Goal: Task Accomplishment & Management: Use online tool/utility

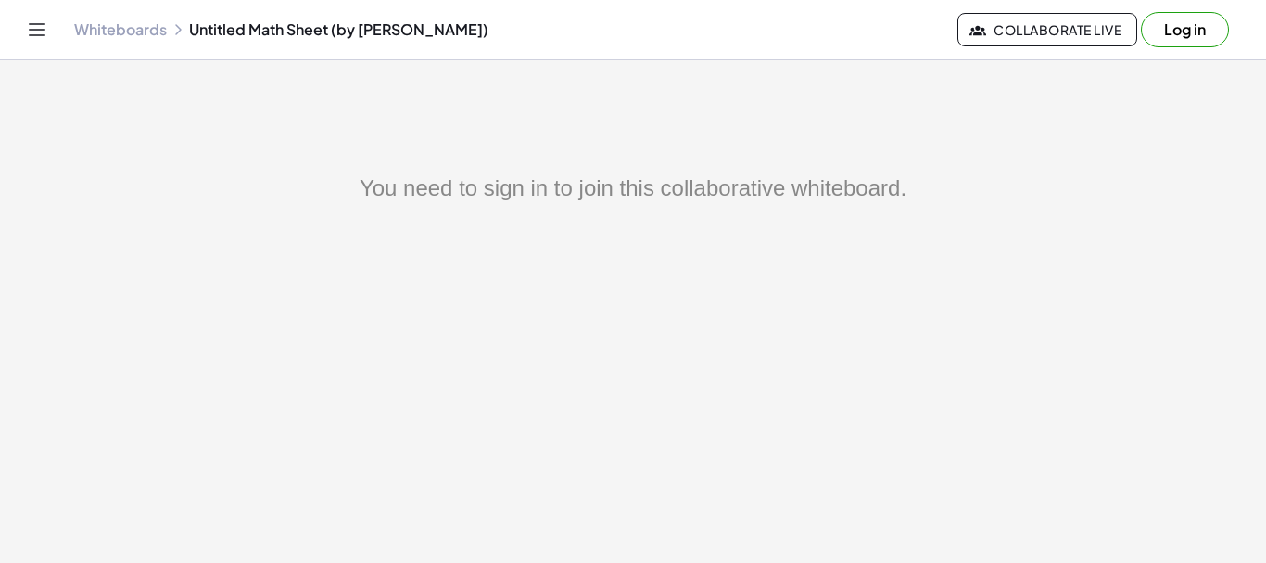
click at [136, 32] on link "Whiteboards" at bounding box center [120, 29] width 93 height 19
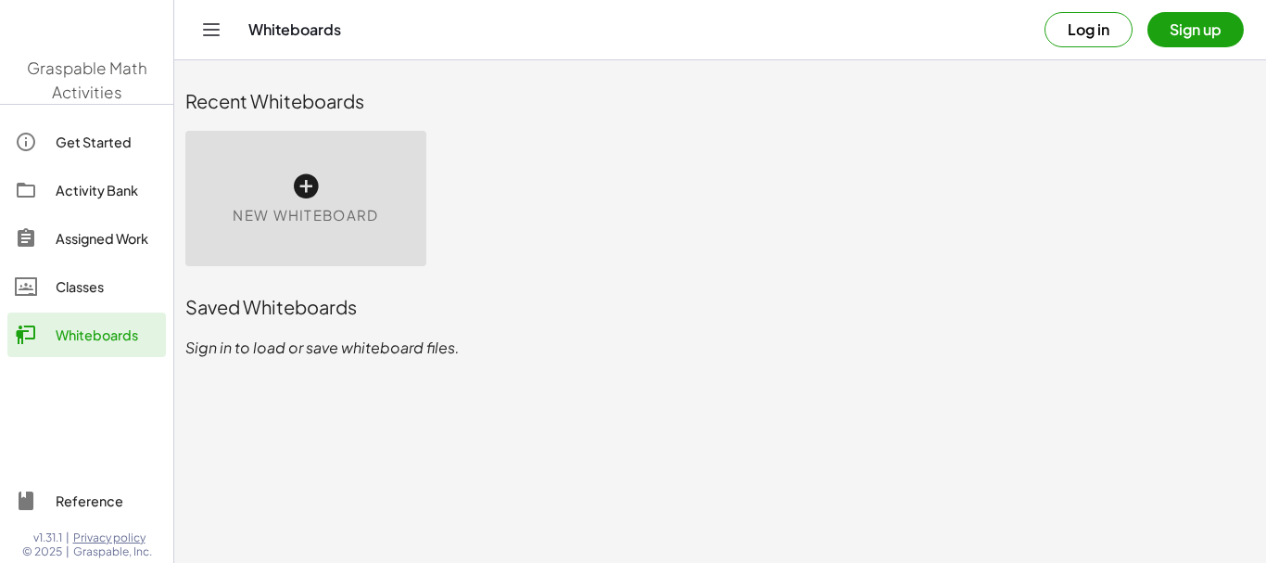
click at [297, 186] on icon at bounding box center [306, 186] width 30 height 30
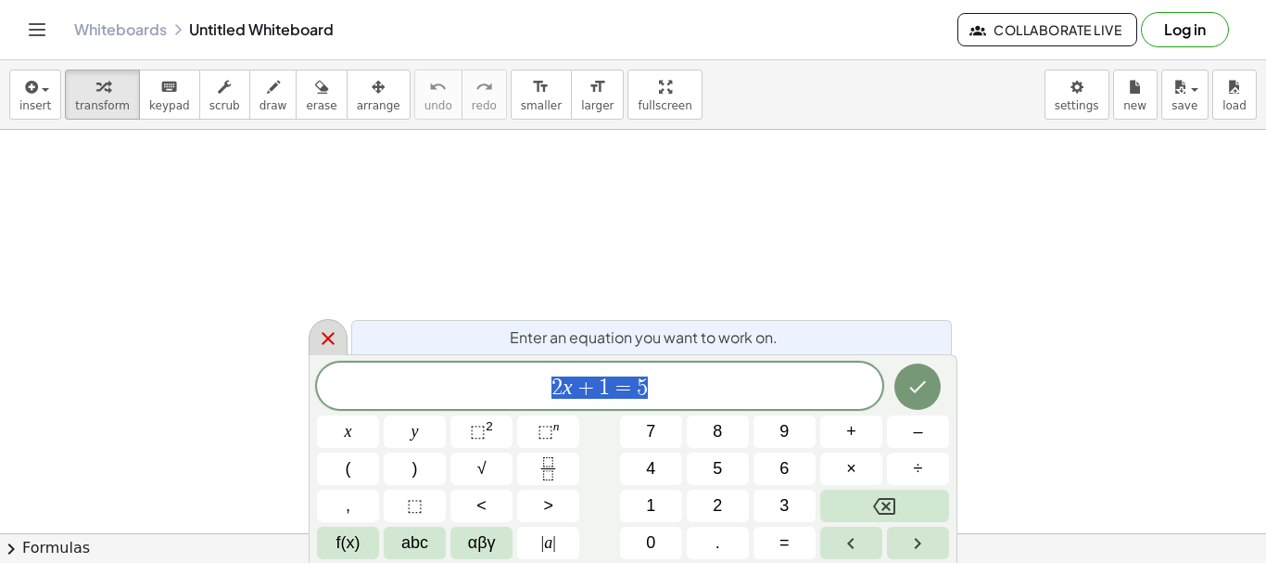
click at [325, 336] on icon at bounding box center [328, 338] width 13 height 13
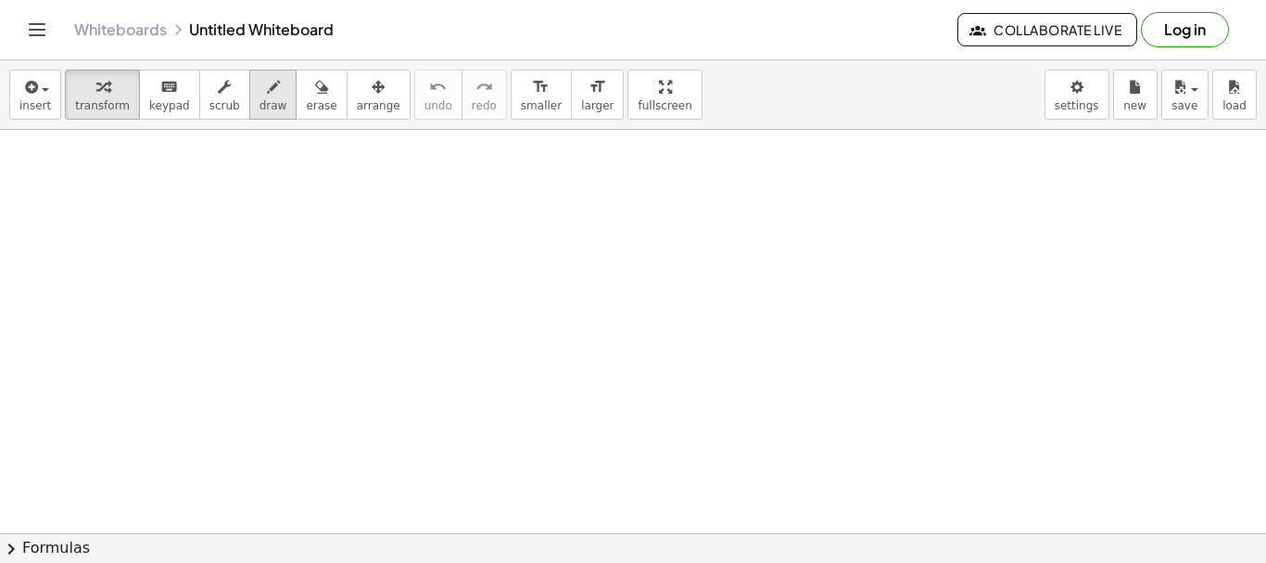
click at [280, 95] on icon "button" at bounding box center [273, 87] width 13 height 22
click at [415, 215] on div at bounding box center [633, 533] width 1266 height 806
drag, startPoint x: 381, startPoint y: 216, endPoint x: 365, endPoint y: 263, distance: 49.8
click at [365, 263] on div at bounding box center [633, 533] width 1266 height 806
drag, startPoint x: 438, startPoint y: 228, endPoint x: 447, endPoint y: 216, distance: 14.7
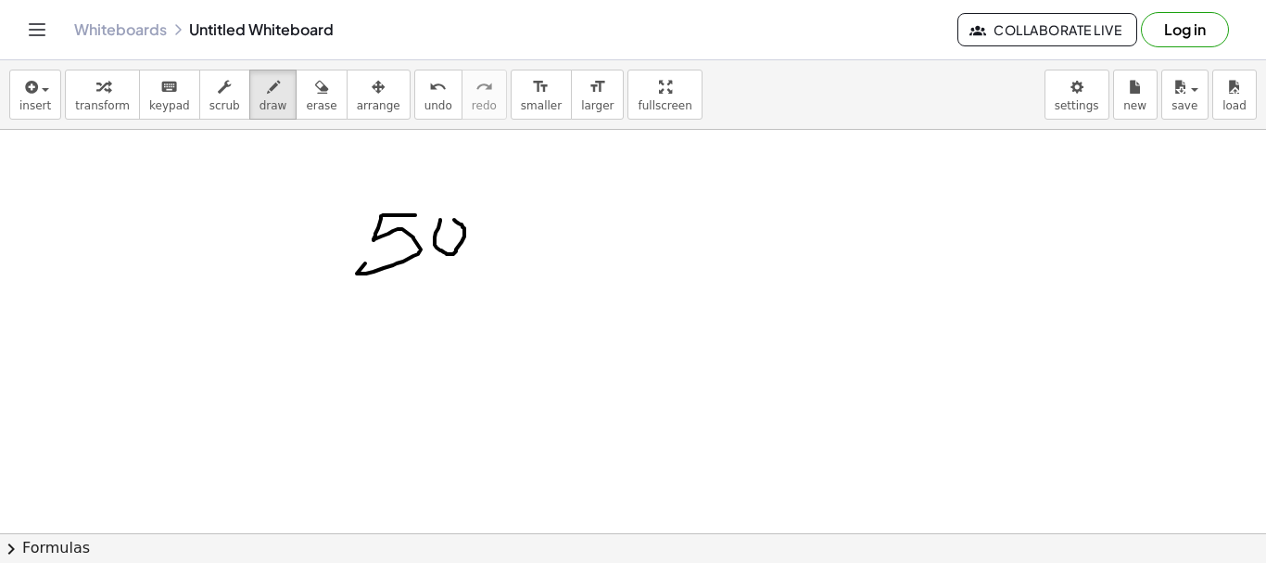
click at [447, 216] on div at bounding box center [633, 533] width 1266 height 806
drag, startPoint x: 478, startPoint y: 229, endPoint x: 515, endPoint y: 218, distance: 38.7
click at [478, 217] on div at bounding box center [633, 533] width 1266 height 806
drag, startPoint x: 564, startPoint y: 218, endPoint x: 556, endPoint y: 249, distance: 32.4
click at [602, 229] on div at bounding box center [633, 533] width 1266 height 806
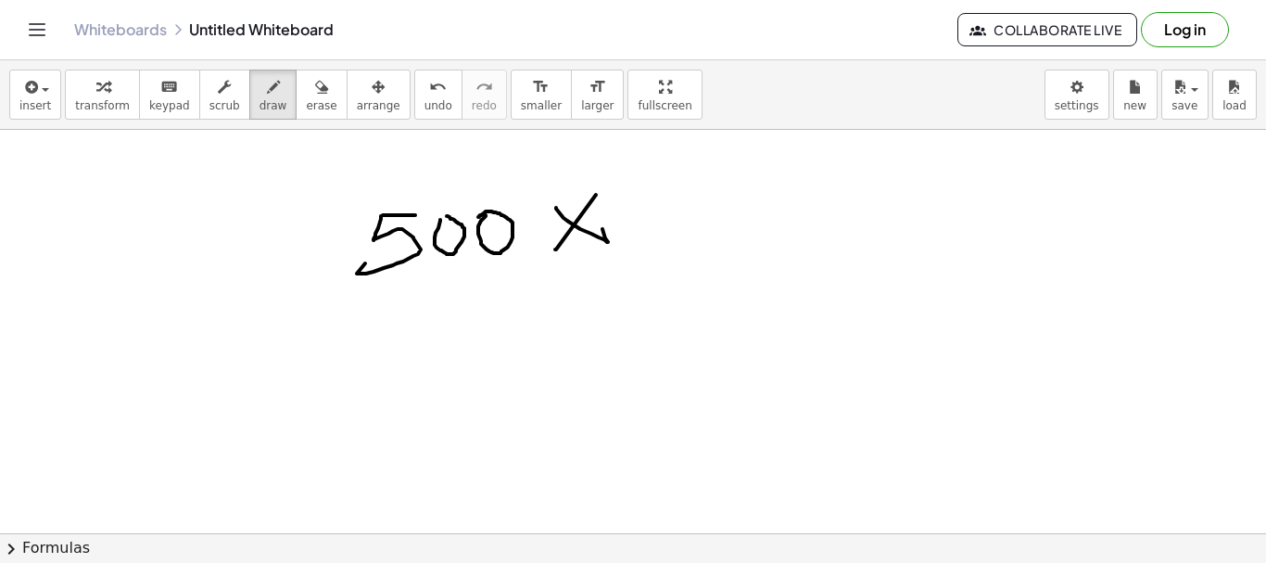
drag, startPoint x: 556, startPoint y: 249, endPoint x: 667, endPoint y: 191, distance: 125.6
click at [560, 235] on div at bounding box center [633, 533] width 1266 height 806
drag, startPoint x: 667, startPoint y: 191, endPoint x: 721, endPoint y: 214, distance: 58.5
click at [629, 239] on div at bounding box center [633, 533] width 1266 height 806
drag, startPoint x: 715, startPoint y: 200, endPoint x: 719, endPoint y: 253, distance: 53.0
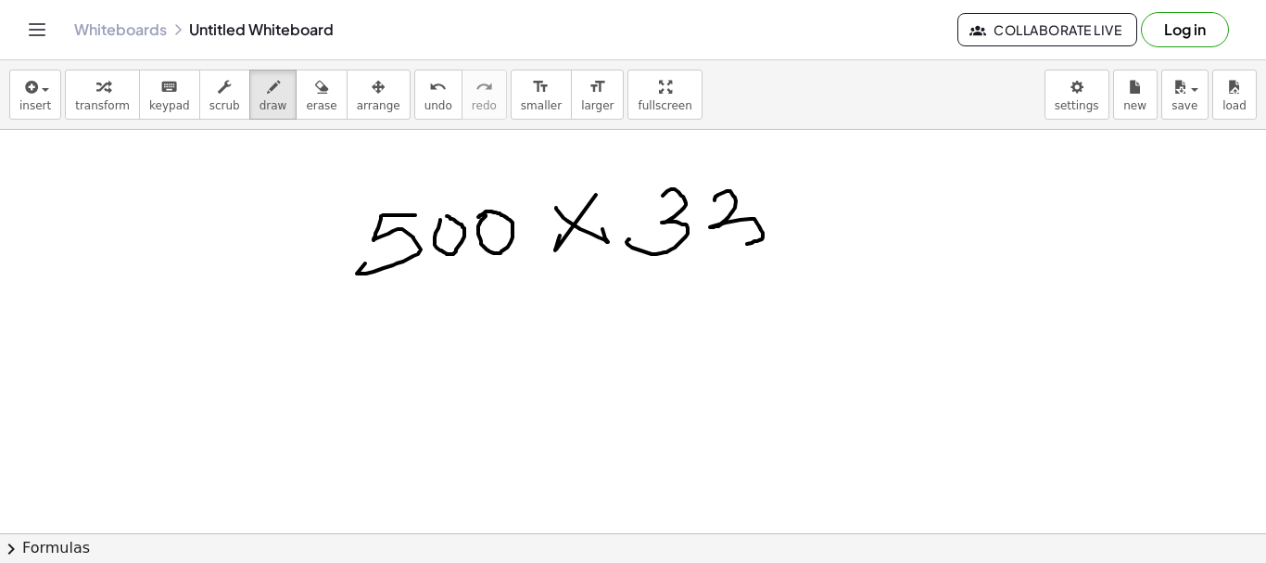
click at [725, 250] on div at bounding box center [633, 533] width 1266 height 806
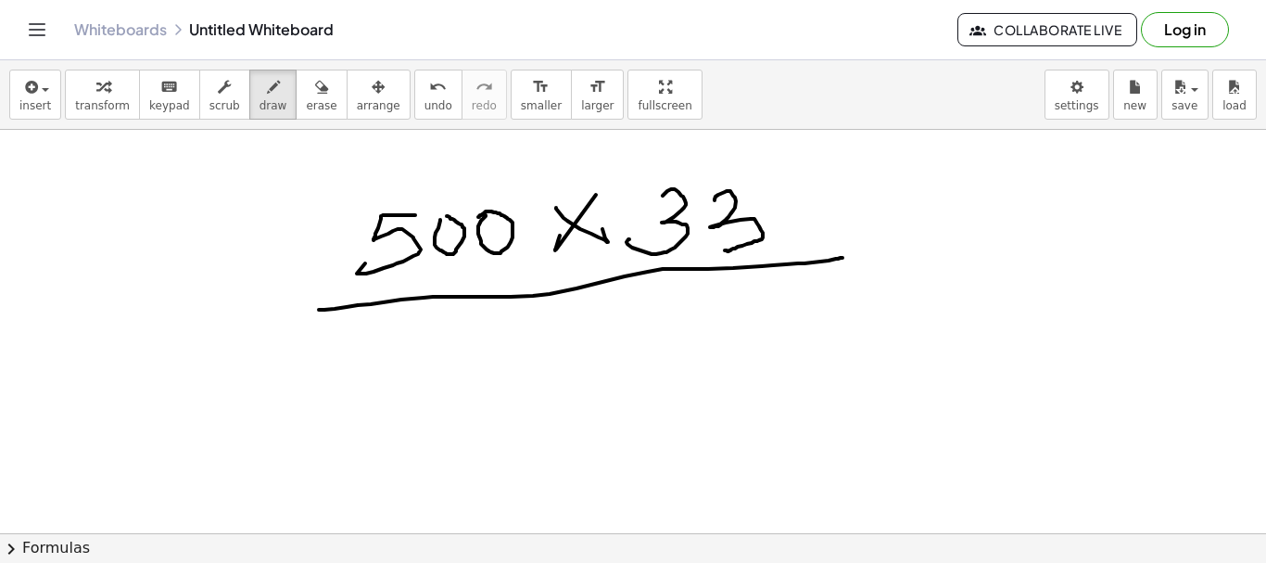
drag, startPoint x: 319, startPoint y: 310, endPoint x: 495, endPoint y: 318, distance: 176.3
click at [837, 255] on div at bounding box center [633, 533] width 1266 height 806
drag, startPoint x: 526, startPoint y: 338, endPoint x: 610, endPoint y: 356, distance: 86.2
click at [585, 374] on div at bounding box center [633, 533] width 1266 height 806
drag, startPoint x: 614, startPoint y: 337, endPoint x: 673, endPoint y: 374, distance: 69.5
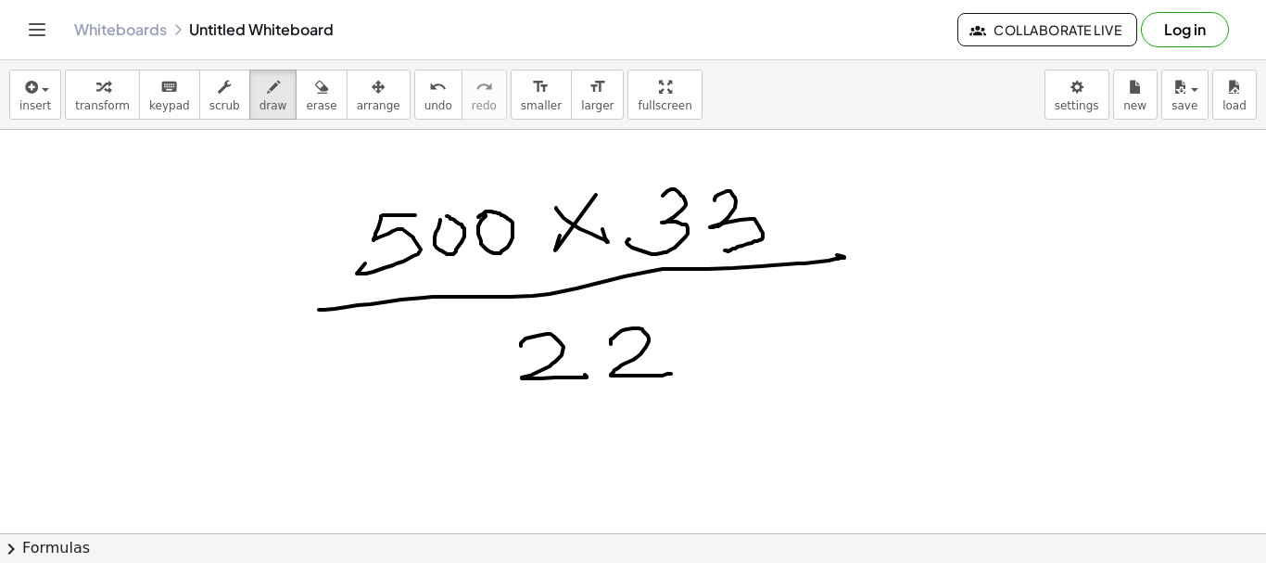
click at [673, 374] on div at bounding box center [633, 533] width 1266 height 806
drag, startPoint x: 505, startPoint y: 347, endPoint x: 711, endPoint y: 339, distance: 205.9
click at [711, 339] on div at bounding box center [633, 533] width 1266 height 806
drag, startPoint x: 588, startPoint y: 433, endPoint x: 662, endPoint y: 460, distance: 78.9
click at [644, 438] on div at bounding box center [633, 533] width 1266 height 806
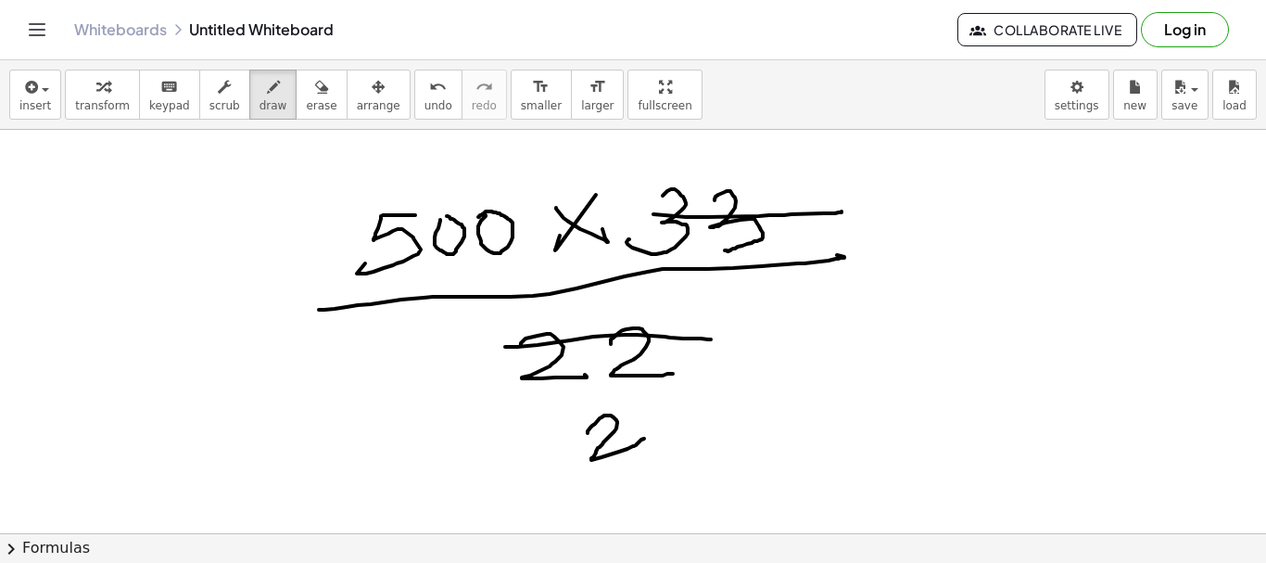
drag, startPoint x: 653, startPoint y: 214, endPoint x: 831, endPoint y: 197, distance: 178.7
click at [842, 209] on div at bounding box center [633, 533] width 1266 height 806
drag, startPoint x: 780, startPoint y: 157, endPoint x: 784, endPoint y: 200, distance: 43.8
click at [784, 200] on div at bounding box center [633, 533] width 1266 height 806
drag, startPoint x: 550, startPoint y: 337, endPoint x: 668, endPoint y: 322, distance: 119.7
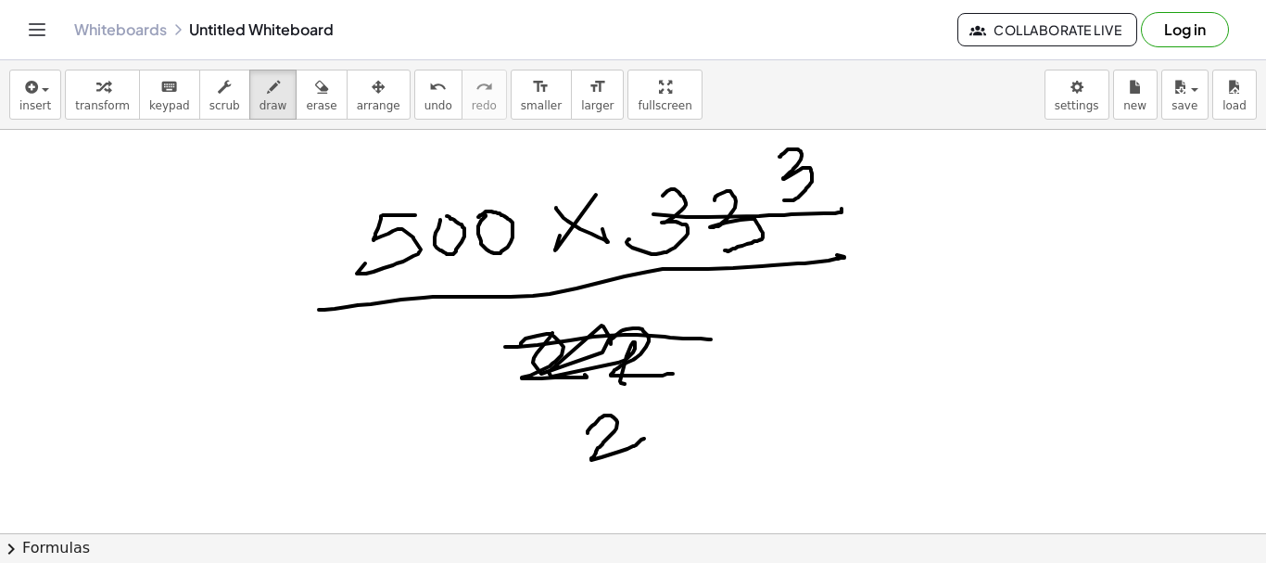
click at [654, 355] on div at bounding box center [633, 533] width 1266 height 806
drag, startPoint x: 680, startPoint y: 200, endPoint x: 711, endPoint y: 261, distance: 68.4
click at [751, 233] on div at bounding box center [633, 533] width 1266 height 806
drag, startPoint x: 256, startPoint y: 271, endPoint x: 397, endPoint y: 378, distance: 177.2
click at [323, 232] on div at bounding box center [633, 533] width 1266 height 806
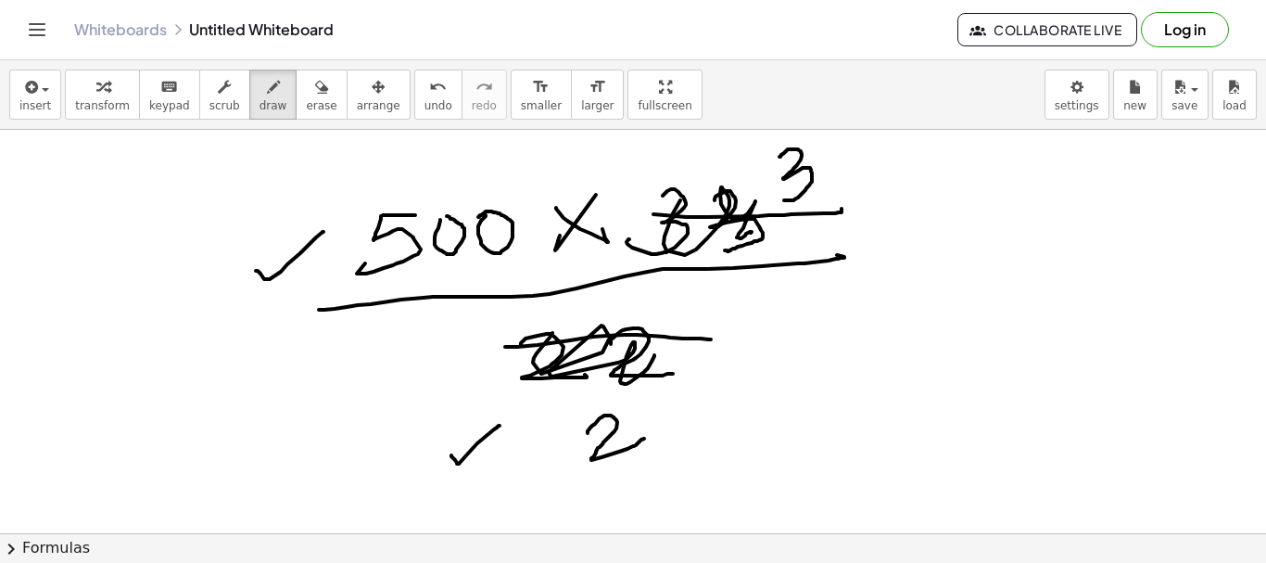
drag, startPoint x: 455, startPoint y: 460, endPoint x: 500, endPoint y: 425, distance: 56.2
click at [500, 425] on div at bounding box center [633, 533] width 1266 height 806
drag, startPoint x: 596, startPoint y: 425, endPoint x: 654, endPoint y: 450, distance: 63.9
click at [654, 450] on div at bounding box center [633, 533] width 1266 height 806
drag, startPoint x: 715, startPoint y: 450, endPoint x: 715, endPoint y: 463, distance: 12.0
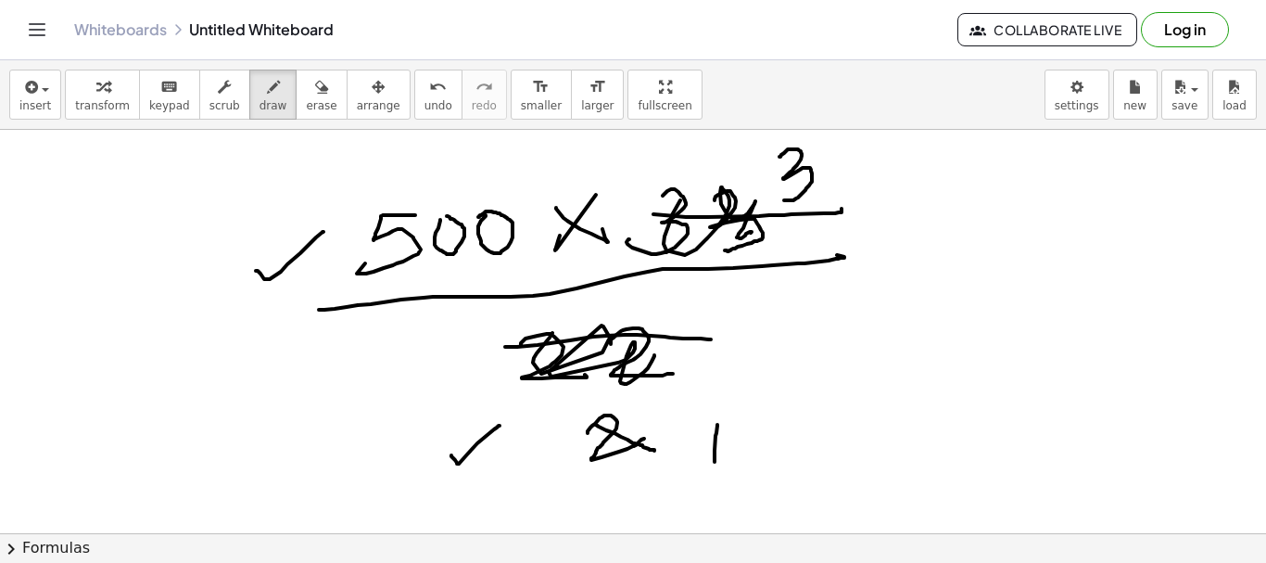
click at [715, 463] on div at bounding box center [633, 533] width 1266 height 806
drag, startPoint x: 385, startPoint y: 237, endPoint x: 513, endPoint y: 225, distance: 128.5
click at [513, 225] on div at bounding box center [633, 533] width 1266 height 806
drag, startPoint x: 397, startPoint y: 156, endPoint x: 423, endPoint y: 181, distance: 36.1
click at [423, 181] on div at bounding box center [633, 533] width 1266 height 806
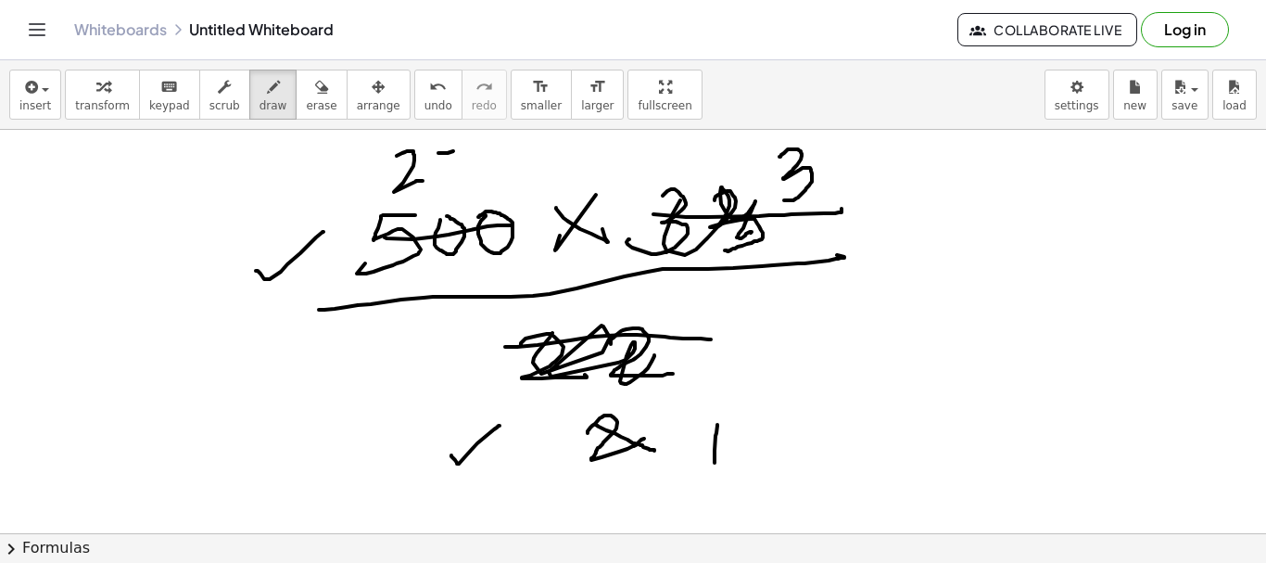
drag, startPoint x: 440, startPoint y: 153, endPoint x: 434, endPoint y: 163, distance: 12.1
click at [457, 152] on div at bounding box center [633, 533] width 1266 height 806
drag, startPoint x: 438, startPoint y: 150, endPoint x: 442, endPoint y: 174, distance: 24.4
click at [435, 185] on div at bounding box center [633, 533] width 1266 height 806
drag, startPoint x: 474, startPoint y: 152, endPoint x: 559, endPoint y: 231, distance: 116.1
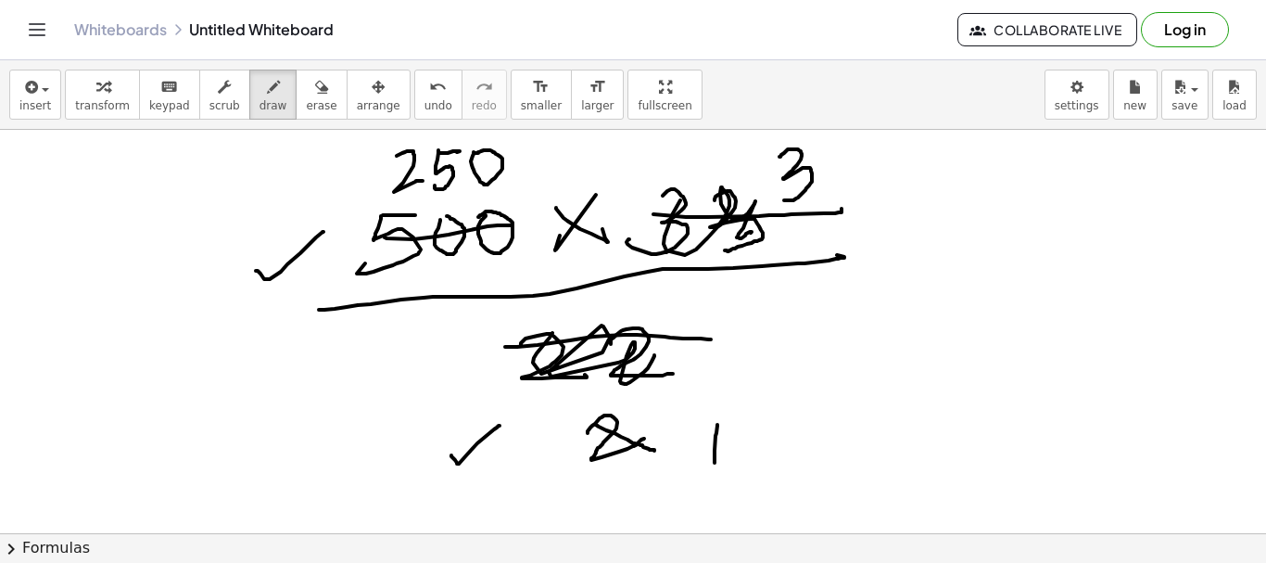
click at [475, 152] on div at bounding box center [633, 533] width 1266 height 806
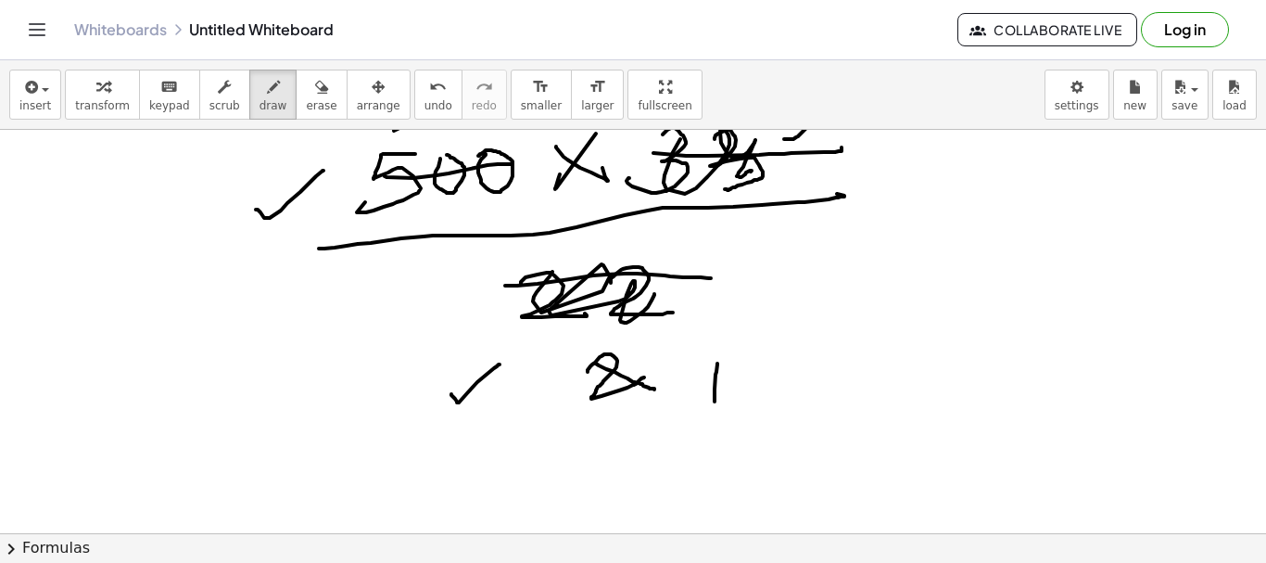
scroll to position [93, 0]
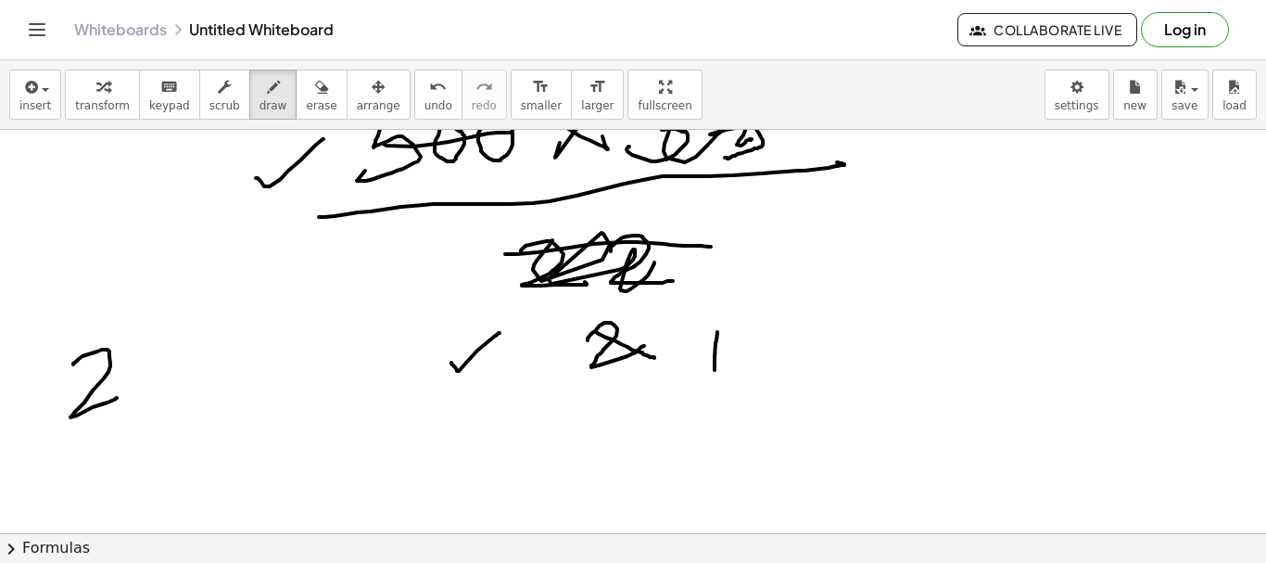
drag, startPoint x: 73, startPoint y: 364, endPoint x: 127, endPoint y: 377, distance: 55.3
click at [126, 389] on div at bounding box center [633, 440] width 1266 height 806
drag, startPoint x: 153, startPoint y: 334, endPoint x: 180, endPoint y: 329, distance: 27.3
click at [186, 324] on div at bounding box center [633, 440] width 1266 height 806
drag, startPoint x: 151, startPoint y: 337, endPoint x: 207, endPoint y: 356, distance: 58.6
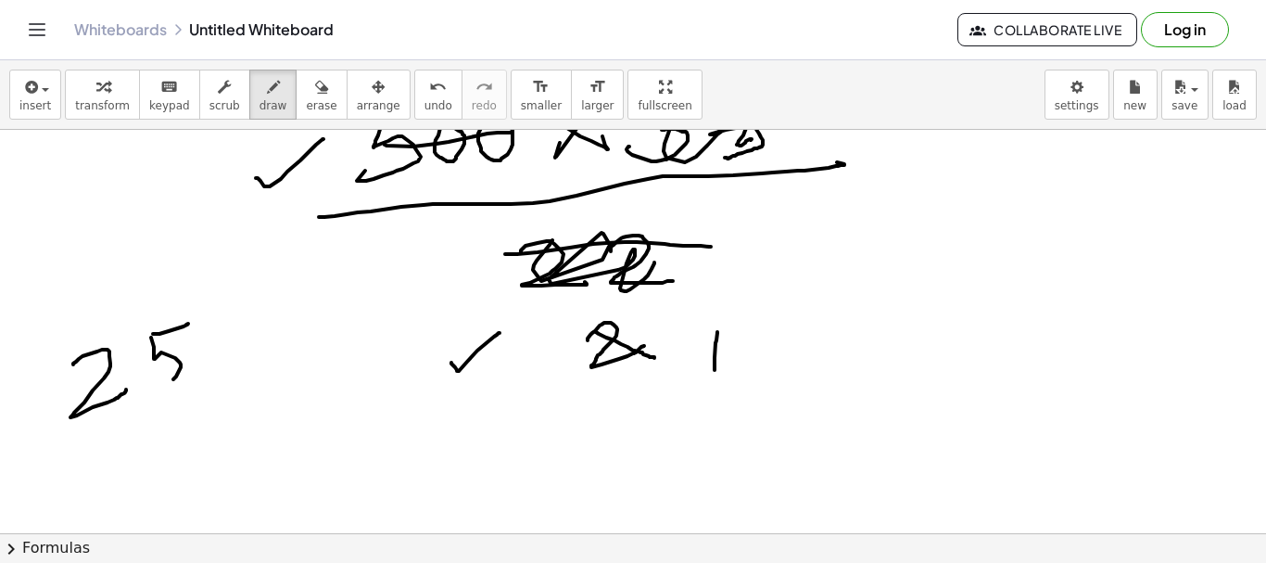
click at [153, 385] on div at bounding box center [633, 440] width 1266 height 806
drag, startPoint x: 231, startPoint y: 311, endPoint x: 159, endPoint y: 437, distance: 144.9
click at [230, 322] on div at bounding box center [633, 440] width 1266 height 806
drag, startPoint x: 88, startPoint y: 458, endPoint x: 136, endPoint y: 447, distance: 49.5
click at [134, 482] on div at bounding box center [633, 440] width 1266 height 806
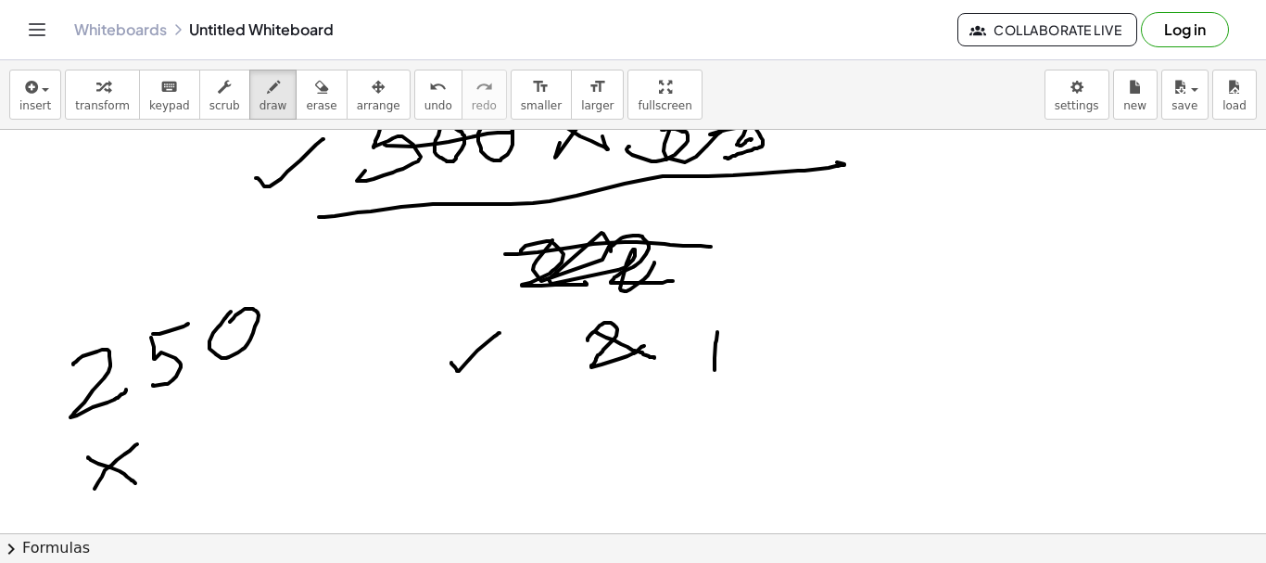
drag, startPoint x: 133, startPoint y: 448, endPoint x: 244, endPoint y: 403, distance: 119.8
click at [92, 494] on div at bounding box center [633, 440] width 1266 height 806
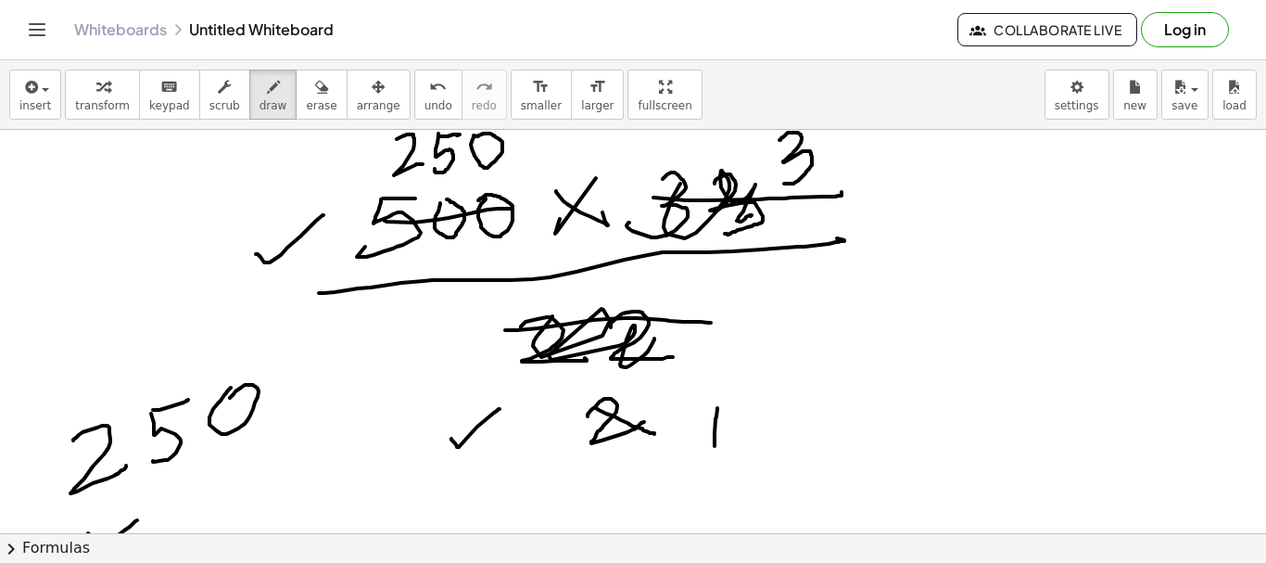
scroll to position [0, 0]
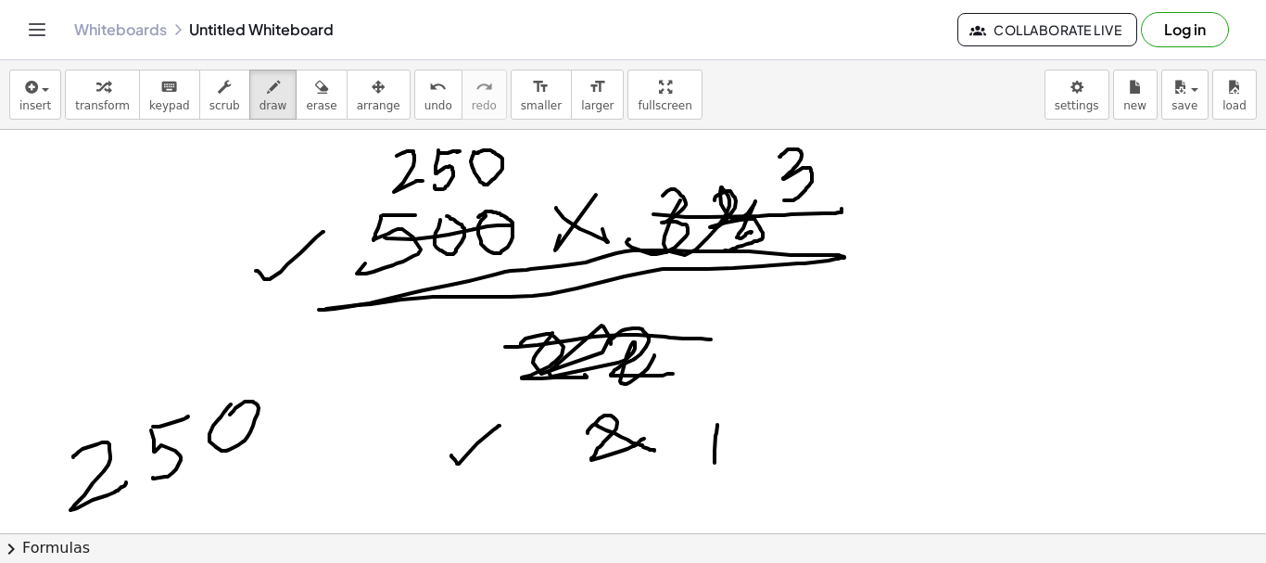
drag, startPoint x: 326, startPoint y: 309, endPoint x: 784, endPoint y: 234, distance: 464.0
click at [840, 253] on div at bounding box center [633, 533] width 1266 height 806
